Goal: Navigation & Orientation: Understand site structure

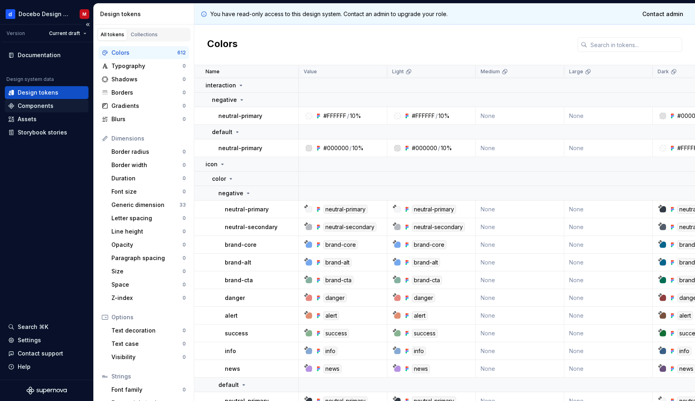
click at [57, 105] on div "Components" at bounding box center [46, 106] width 77 height 8
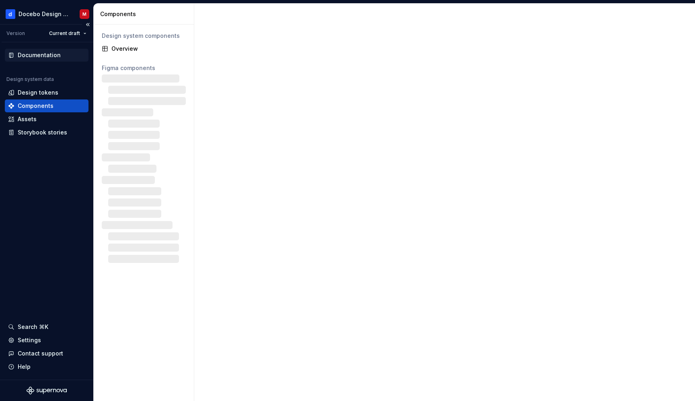
click at [57, 55] on div "Documentation" at bounding box center [39, 55] width 43 height 8
